Goal: Obtain resource: Download file/media

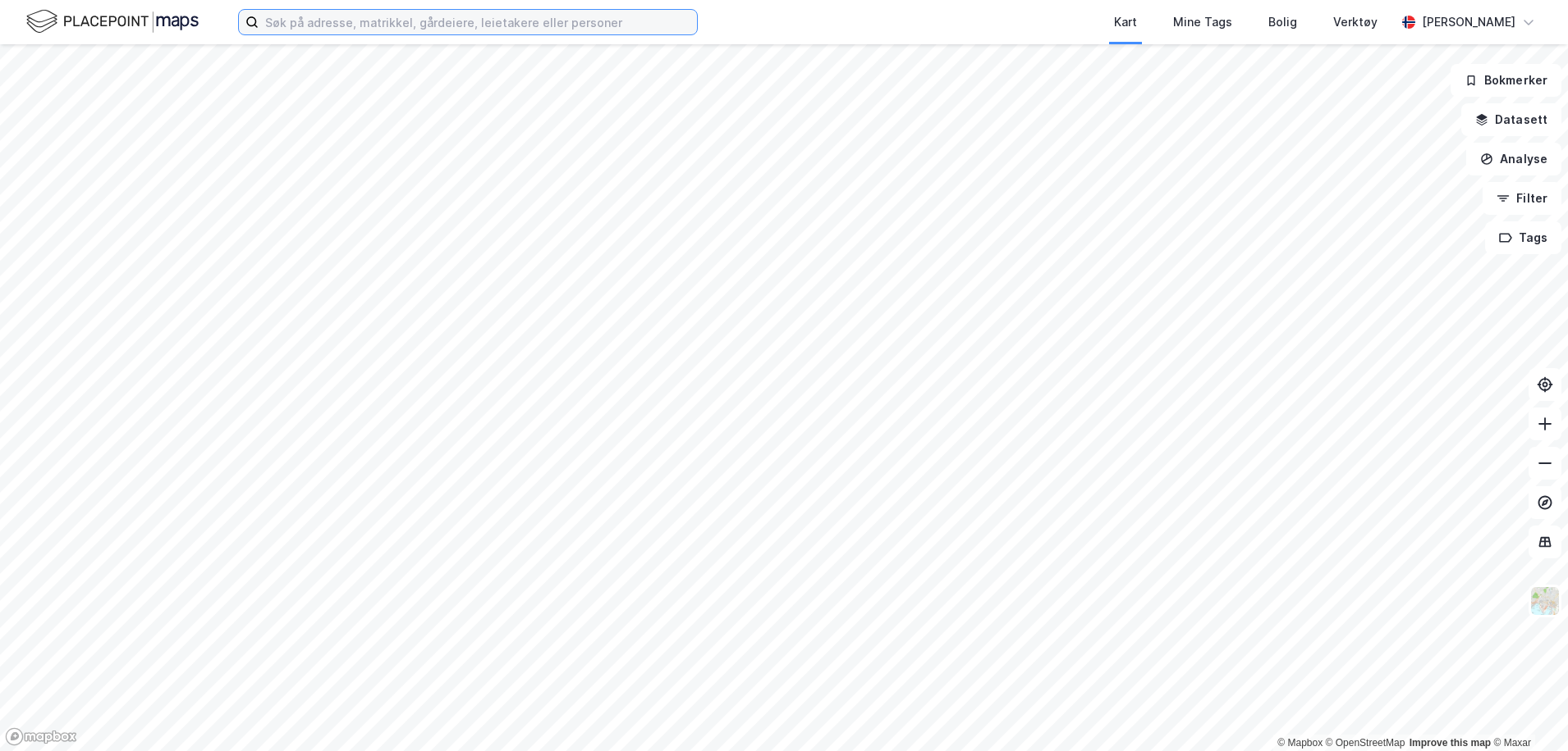
click at [363, 18] on input at bounding box center [478, 21] width 438 height 24
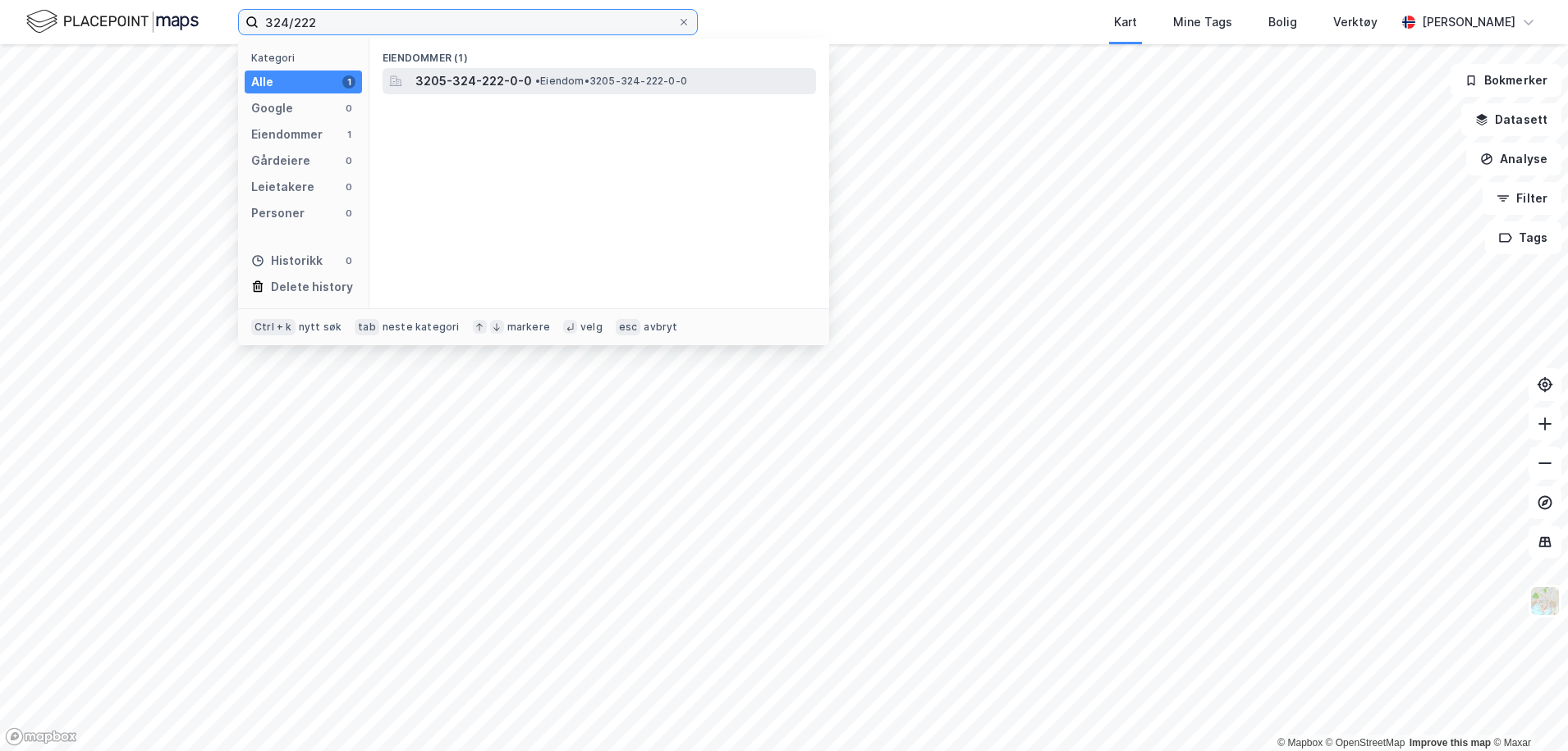
type input "324/222"
click at [463, 71] on span "3205-324-222-0-0" at bounding box center [474, 81] width 117 height 19
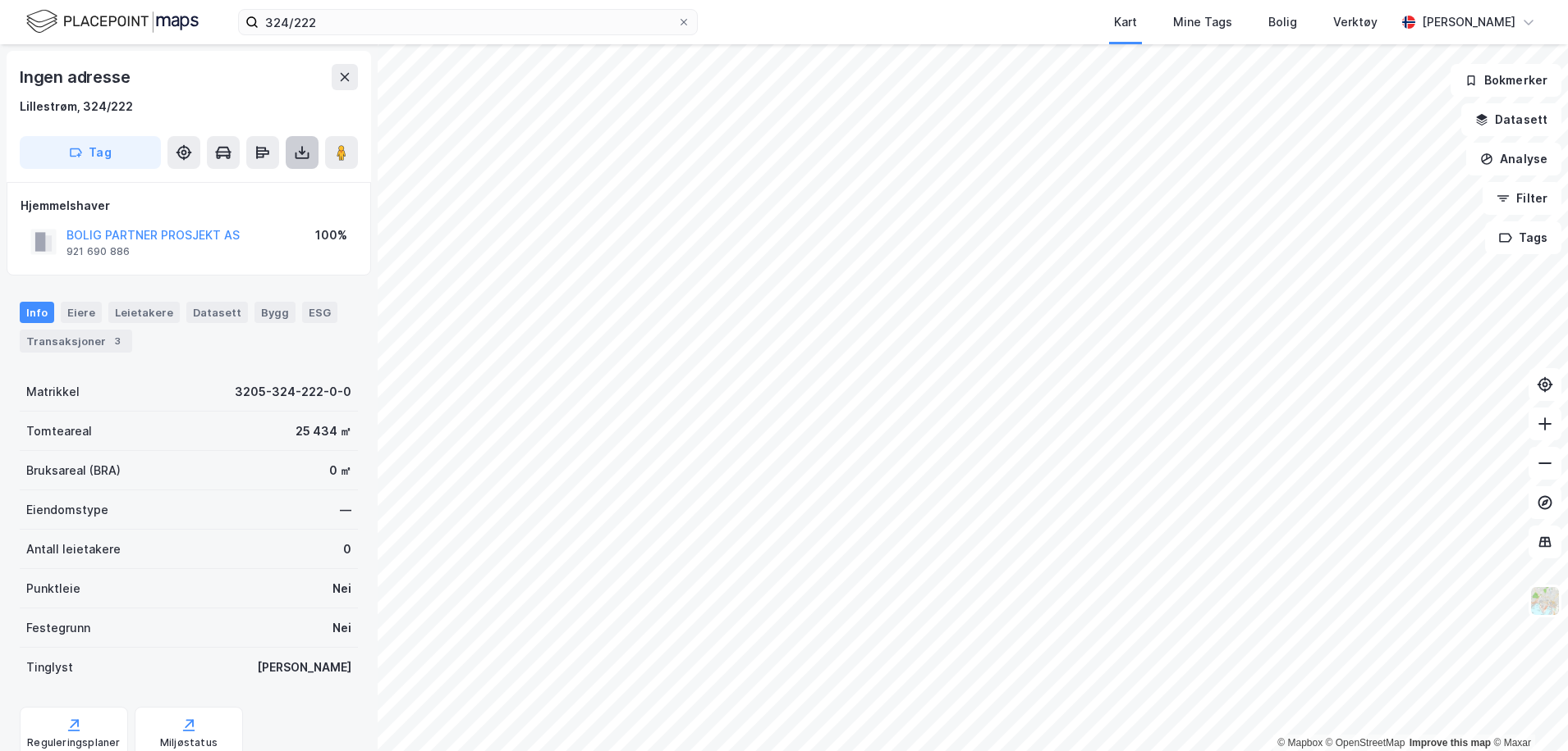
click at [310, 155] on button at bounding box center [302, 153] width 33 height 33
click at [260, 191] on div "Last ned grunnbok" at bounding box center [221, 185] width 95 height 13
